Goal: Task Accomplishment & Management: Manage account settings

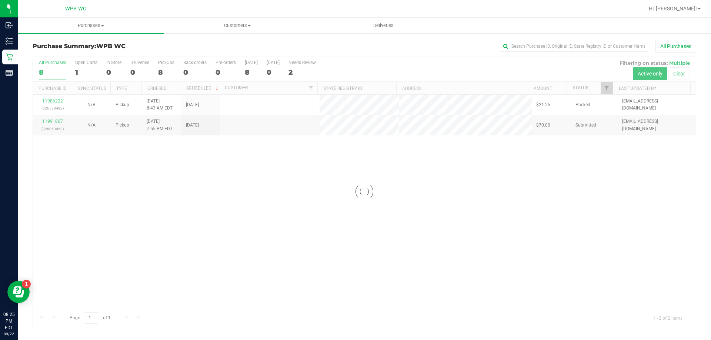
click at [520, 258] on div at bounding box center [364, 192] width 663 height 270
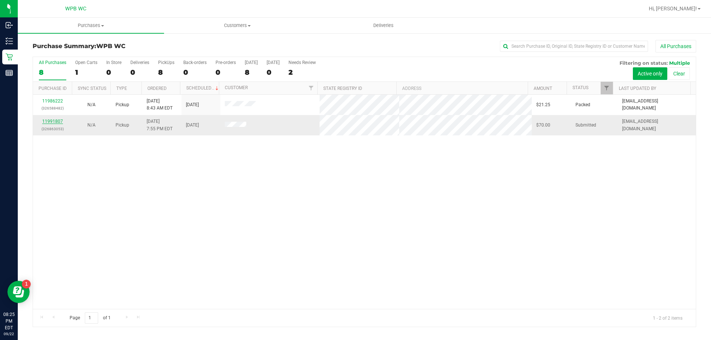
click at [59, 121] on link "11991807" at bounding box center [52, 121] width 21 height 5
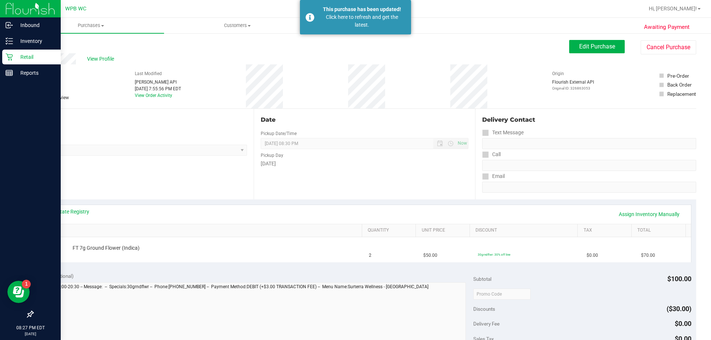
click at [15, 58] on p "Retail" at bounding box center [35, 57] width 44 height 9
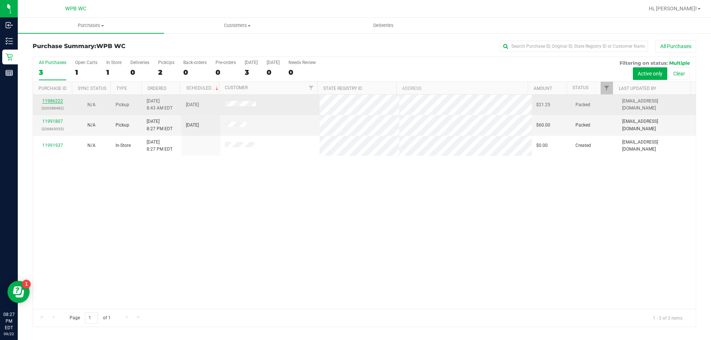
click at [54, 100] on link "11986222" at bounding box center [52, 100] width 21 height 5
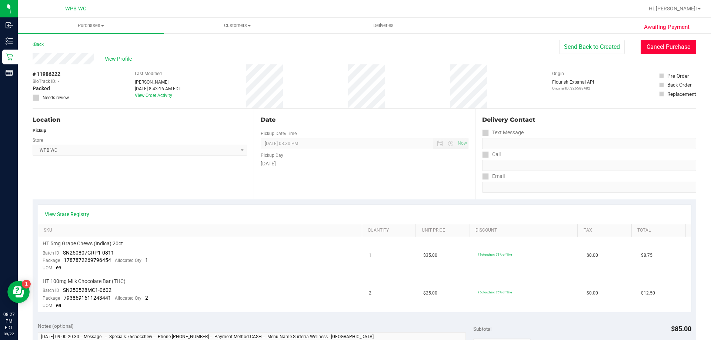
click at [677, 43] on button "Cancel Purchase" at bounding box center [669, 47] width 56 height 14
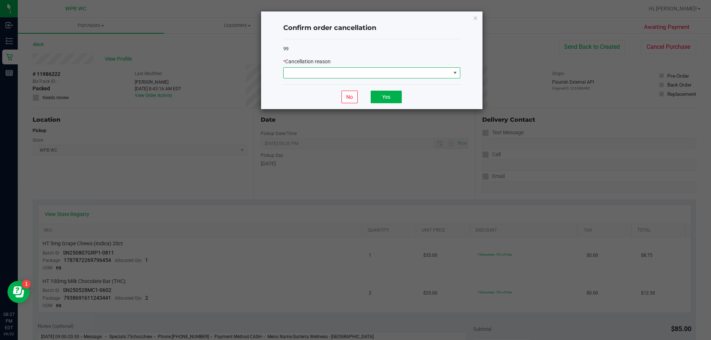
click at [351, 70] on span at bounding box center [367, 73] width 167 height 10
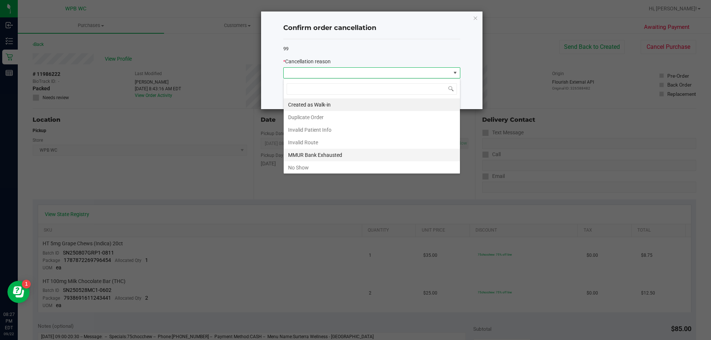
scroll to position [11, 177]
click at [335, 166] on li "No Show" at bounding box center [372, 167] width 176 height 13
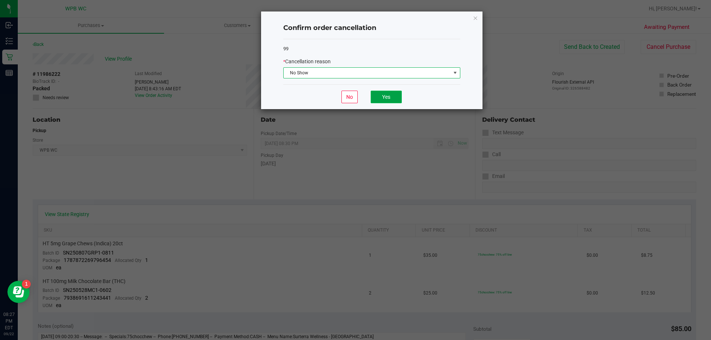
click at [391, 96] on button "Yes" at bounding box center [386, 97] width 31 height 13
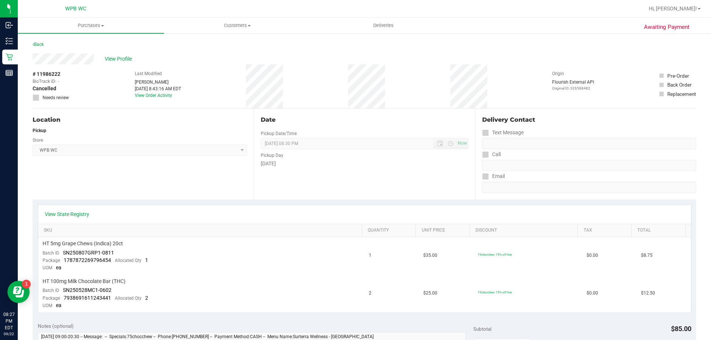
click at [19, 55] on div "Awaiting Payment Back View Profile # 11986222 BioTrack ID: - Cancelled Needs re…" at bounding box center [364, 335] width 693 height 605
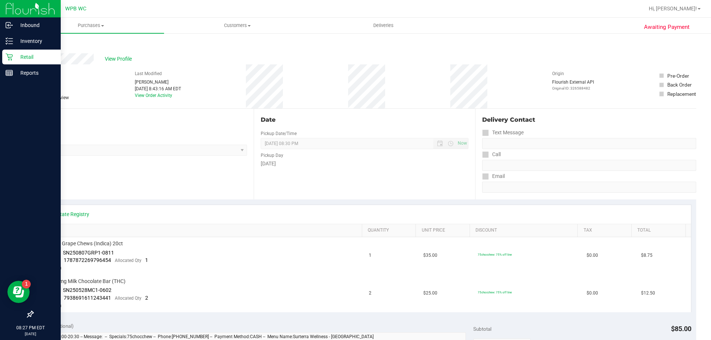
click at [12, 56] on icon at bounding box center [9, 56] width 7 height 7
